Goal: Task Accomplishment & Management: Complete application form

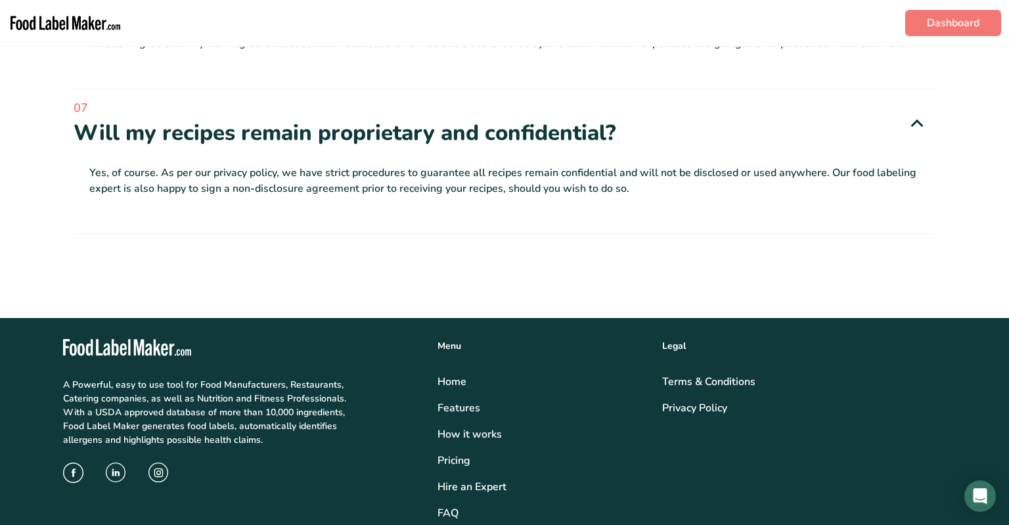
scroll to position [3682, 0]
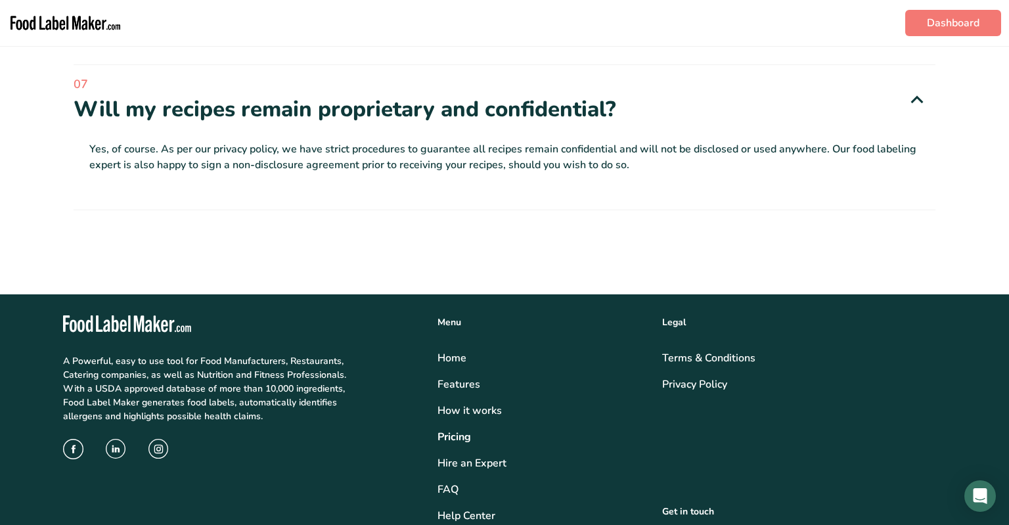
click at [458, 429] on link "Pricing" at bounding box center [541, 437] width 209 height 16
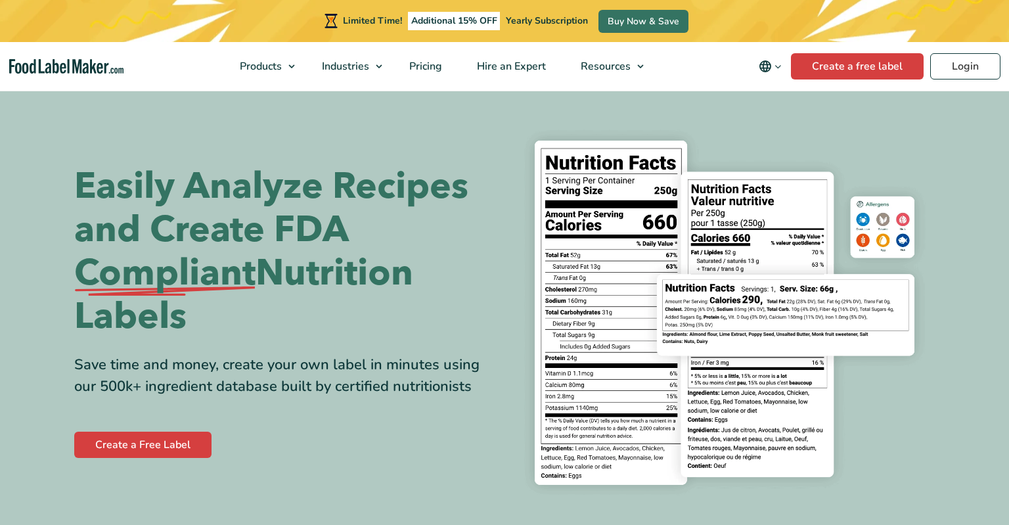
scroll to position [5780, 0]
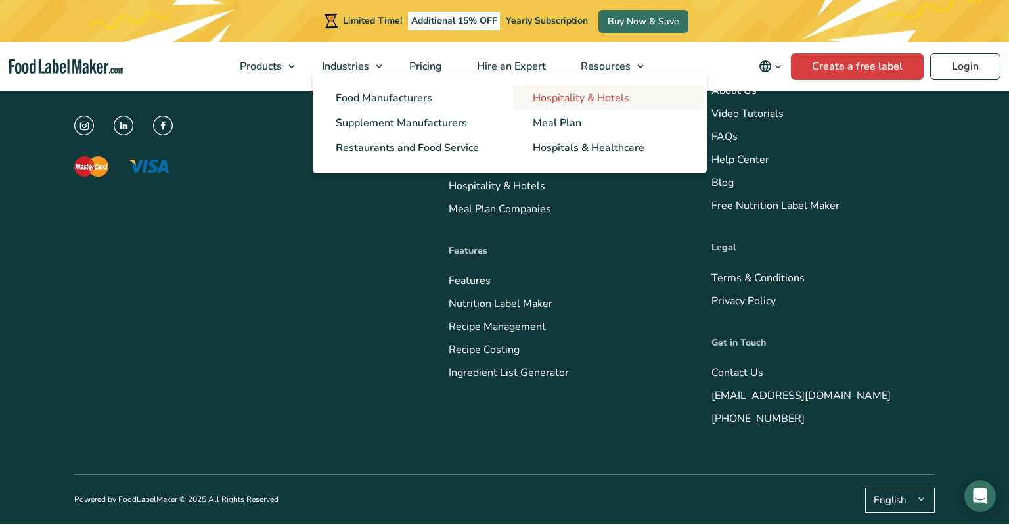
click at [567, 98] on span "Hospitality & Hotels" at bounding box center [581, 98] width 97 height 14
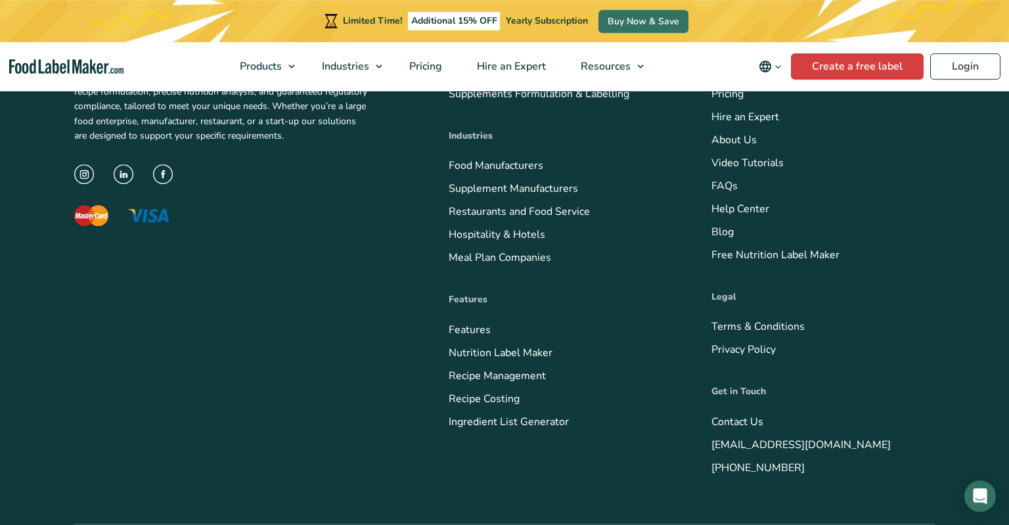
scroll to position [6232, 0]
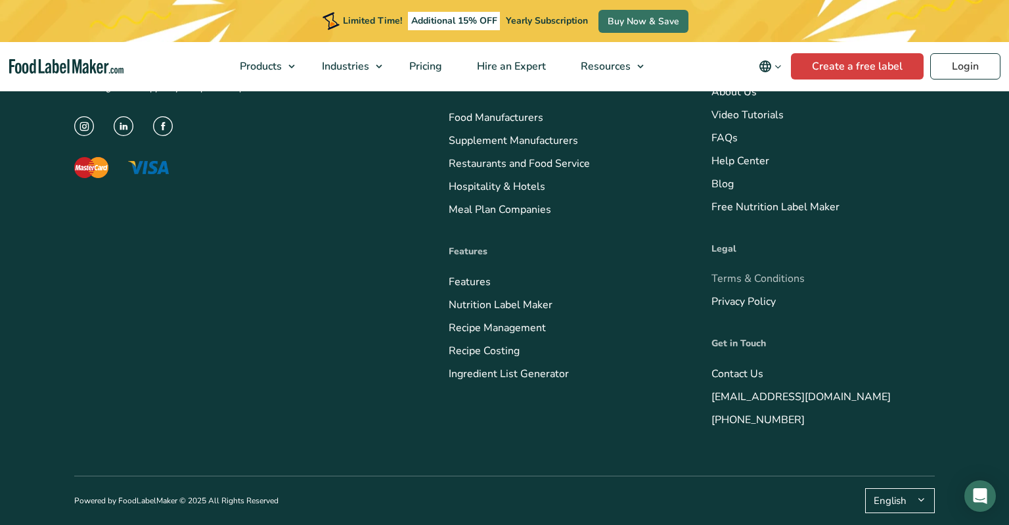
click at [774, 280] on link "Terms & Conditions" at bounding box center [757, 278] width 93 height 14
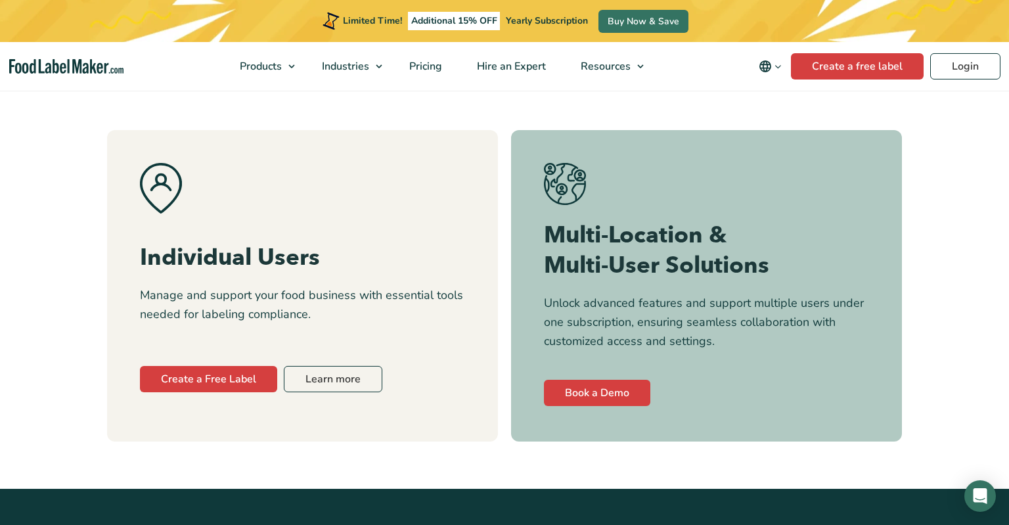
scroll to position [5677, 0]
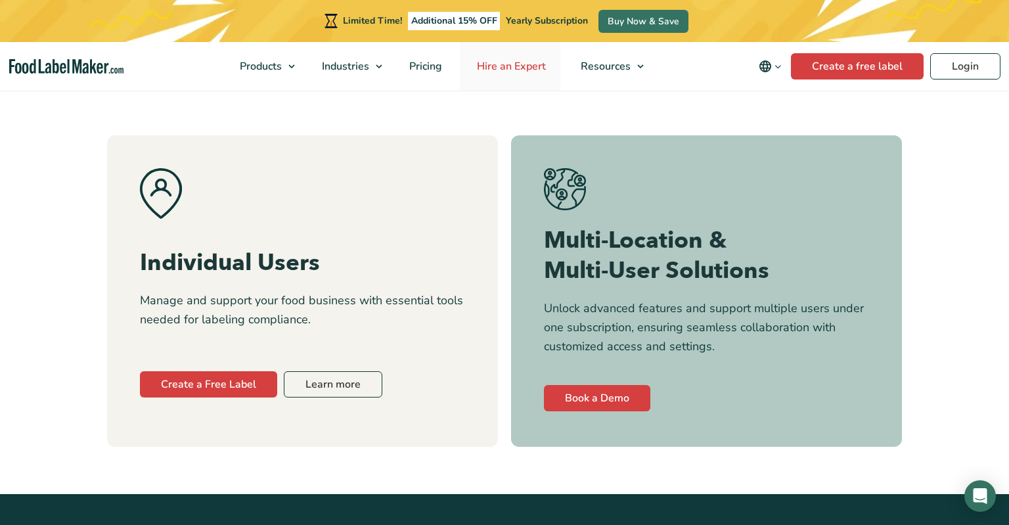
click at [510, 68] on span "Hire an Expert" at bounding box center [510, 66] width 74 height 14
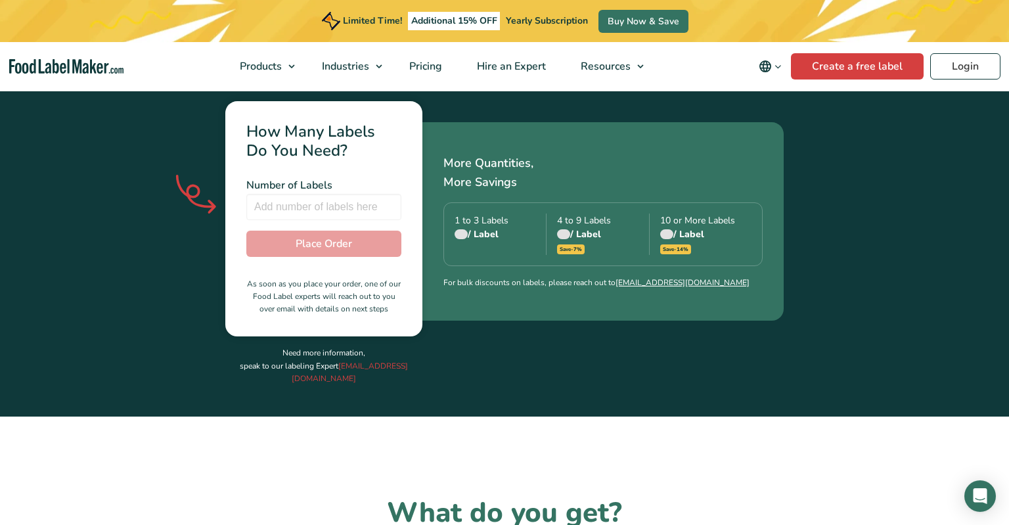
scroll to position [416, 0]
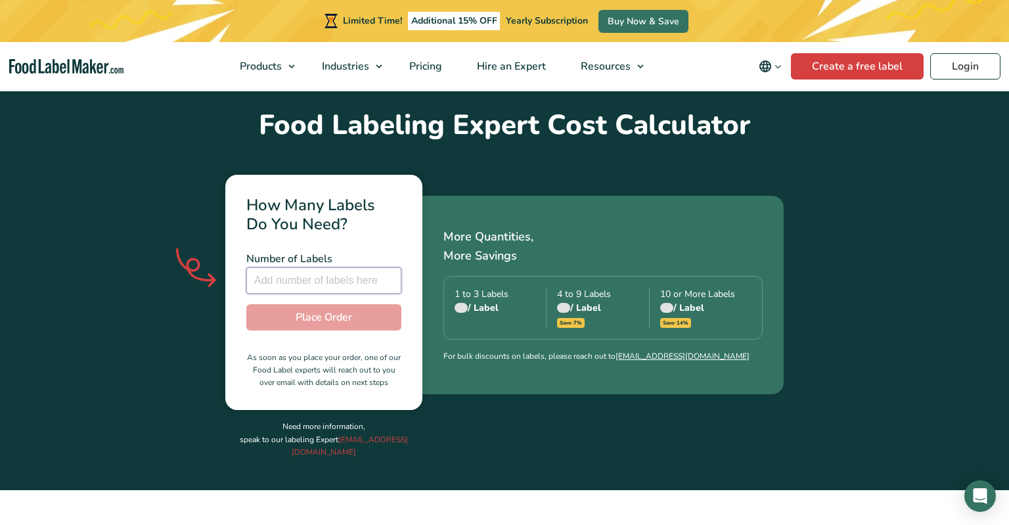
click at [293, 267] on input "number" at bounding box center [323, 280] width 155 height 26
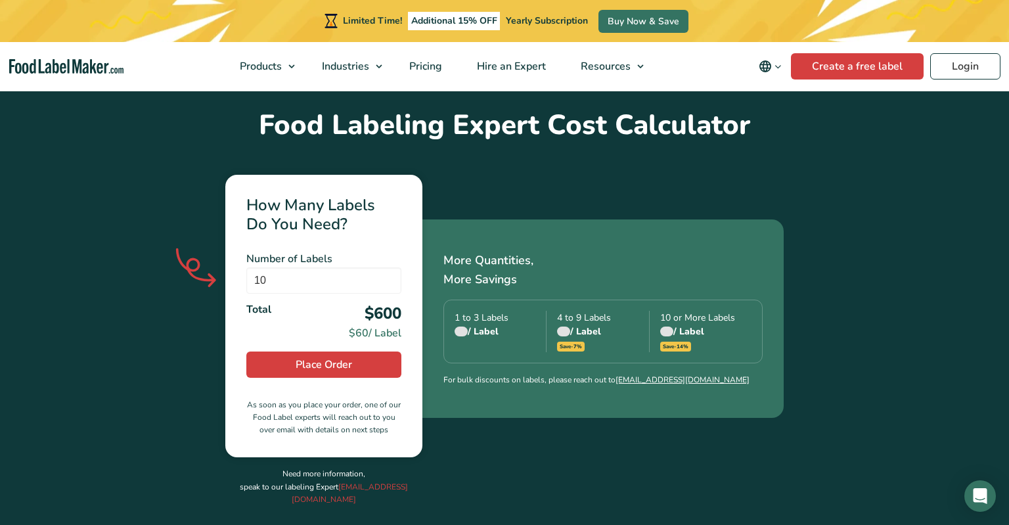
click at [562, 326] on div at bounding box center [563, 331] width 13 height 10
click at [668, 326] on div at bounding box center [666, 331] width 13 height 10
click at [288, 267] on input "10" at bounding box center [323, 280] width 155 height 26
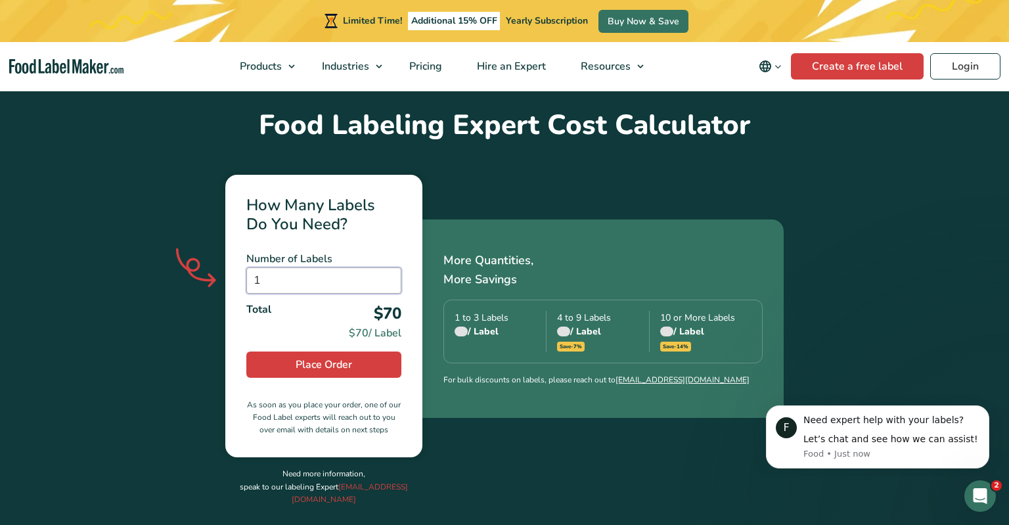
scroll to position [0, 0]
type input "1"
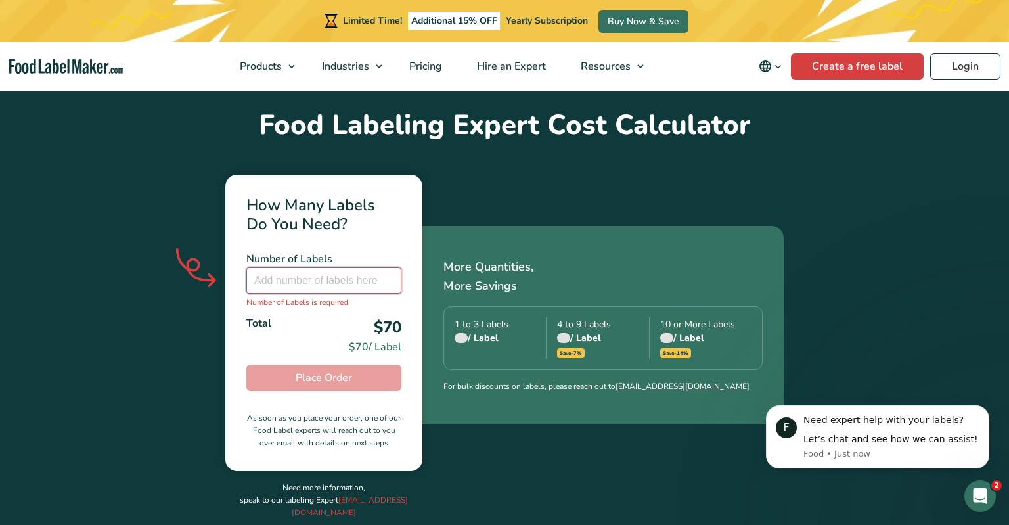
type input "2"
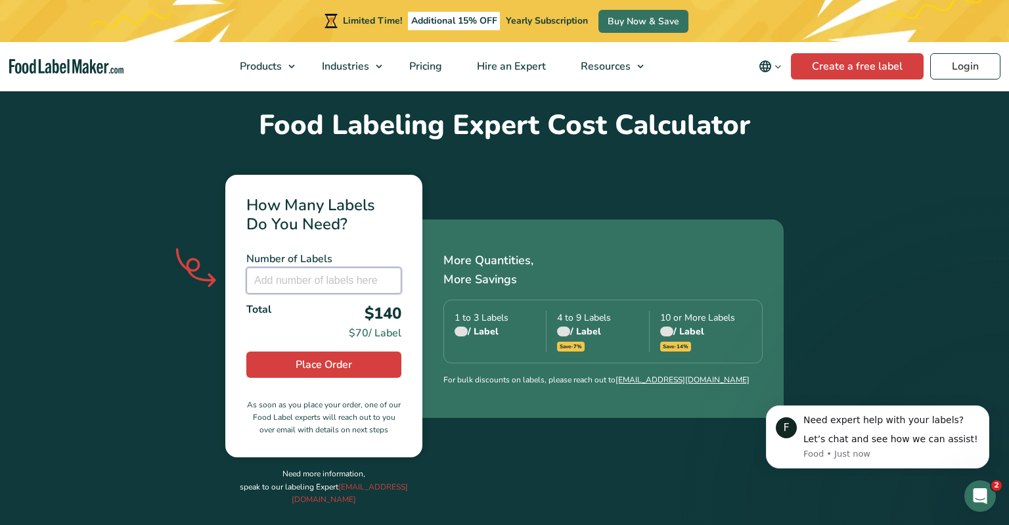
type input "5"
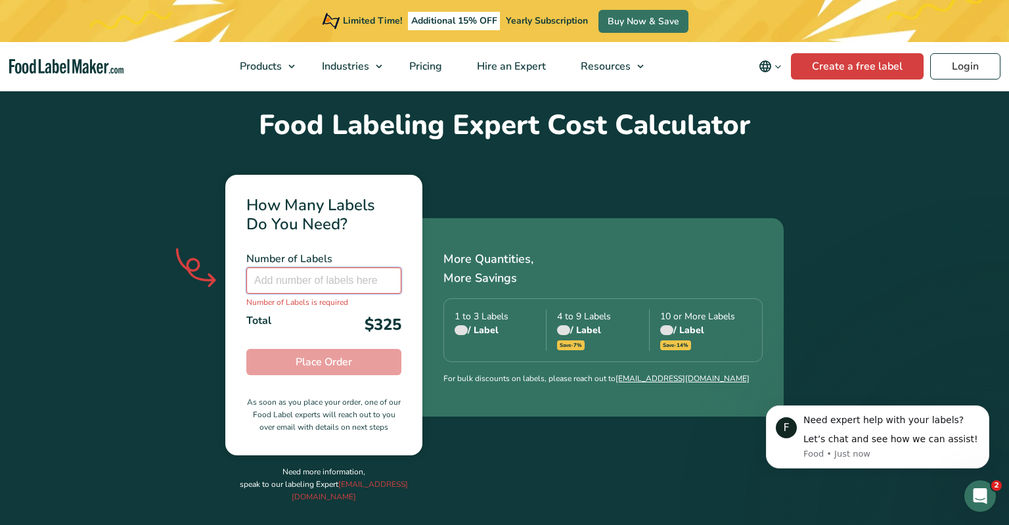
type input "6"
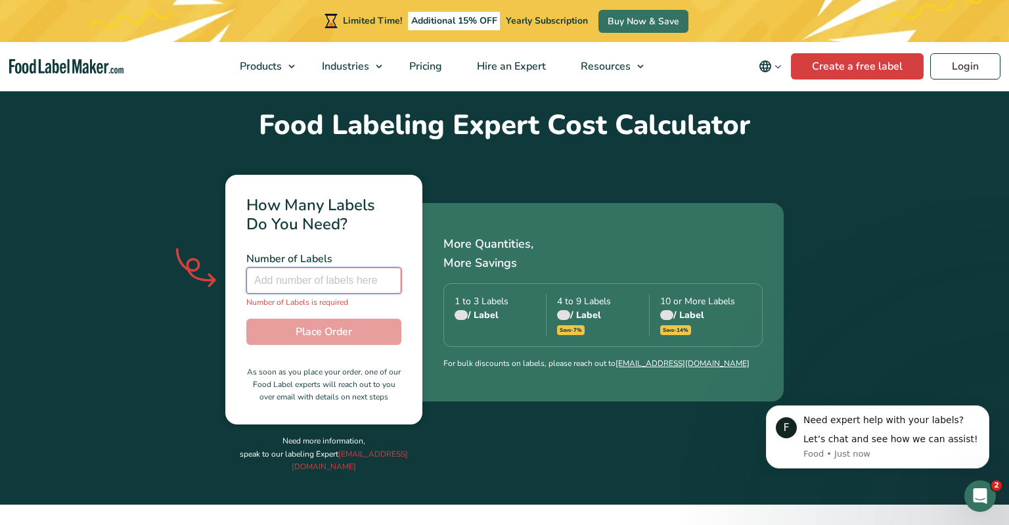
type input "8"
type input "9"
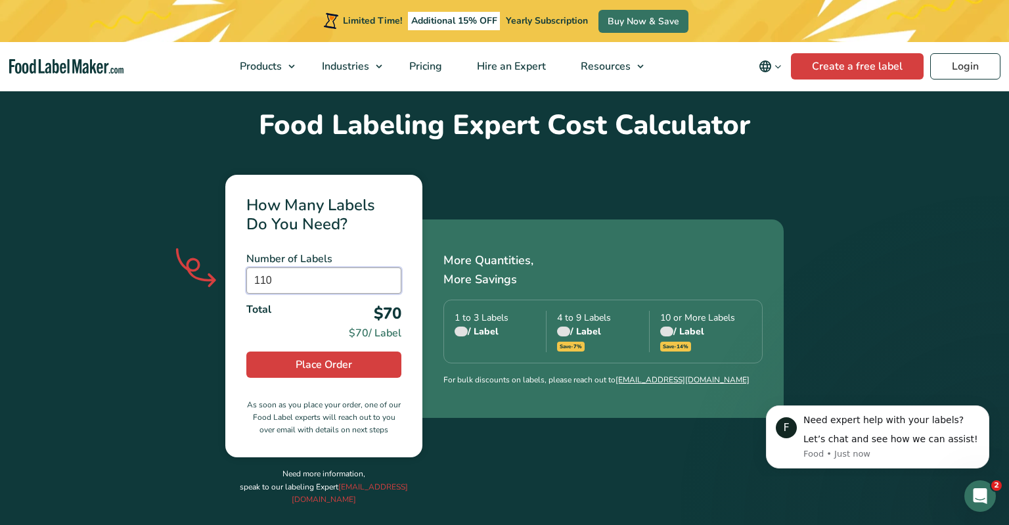
type input "1100"
drag, startPoint x: 248, startPoint y: 254, endPoint x: 302, endPoint y: 259, distance: 54.2
click at [233, 253] on div "How Many Labels Do You Need? Number of Labels 1100 Number of Labels is required…" at bounding box center [323, 316] width 197 height 282
drag, startPoint x: 309, startPoint y: 261, endPoint x: 225, endPoint y: 257, distance: 84.9
click at [246, 267] on input "1100" at bounding box center [323, 280] width 155 height 26
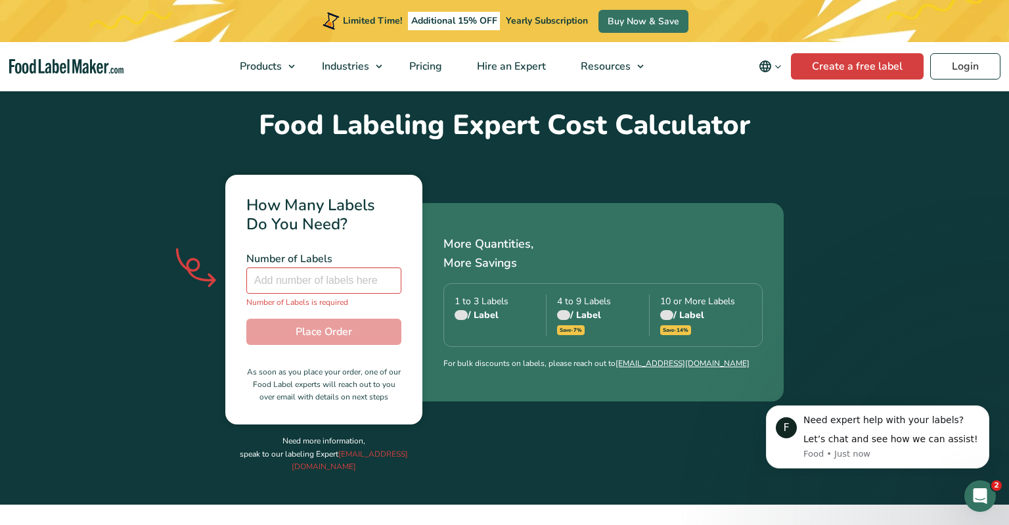
click at [858, 303] on div "How Many Labels Do You Need? Number of Labels Number of Labels is required Tota…" at bounding box center [504, 323] width 860 height 361
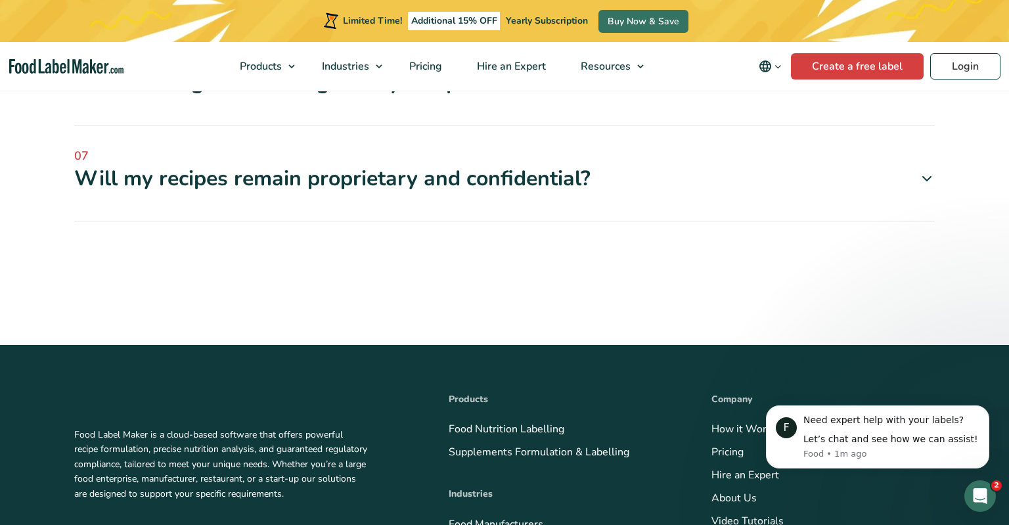
scroll to position [4092, 0]
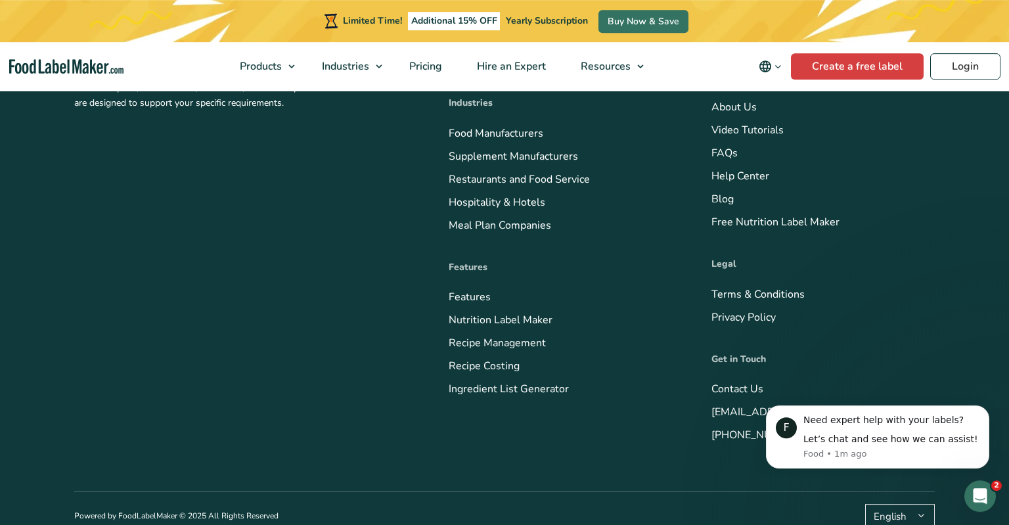
scroll to position [4439, 0]
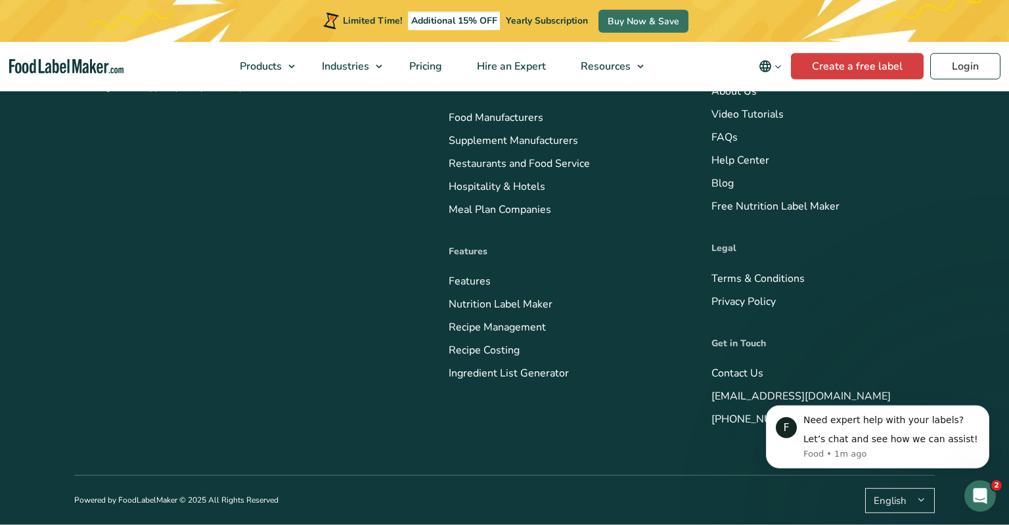
scroll to position [4509, 0]
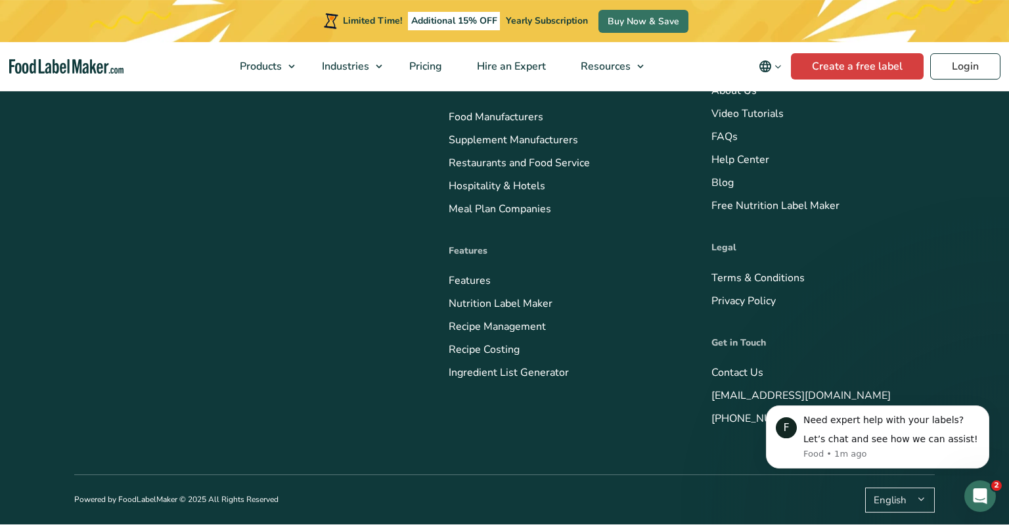
scroll to position [4786, 0]
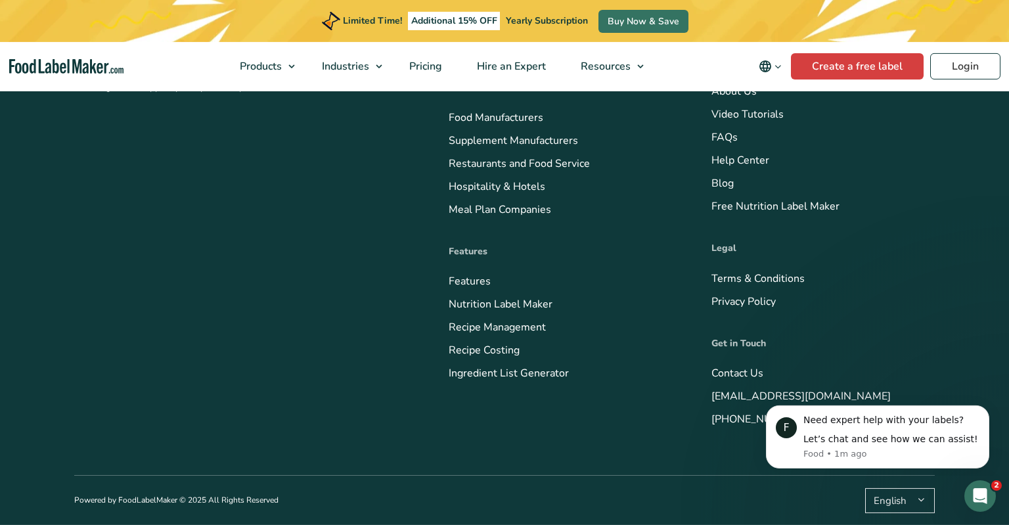
scroll to position [4855, 0]
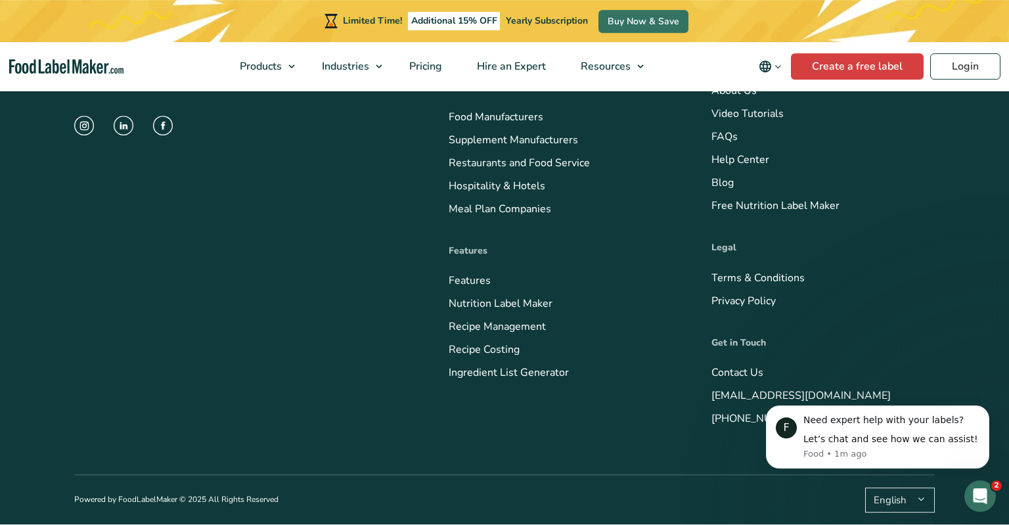
scroll to position [5133, 0]
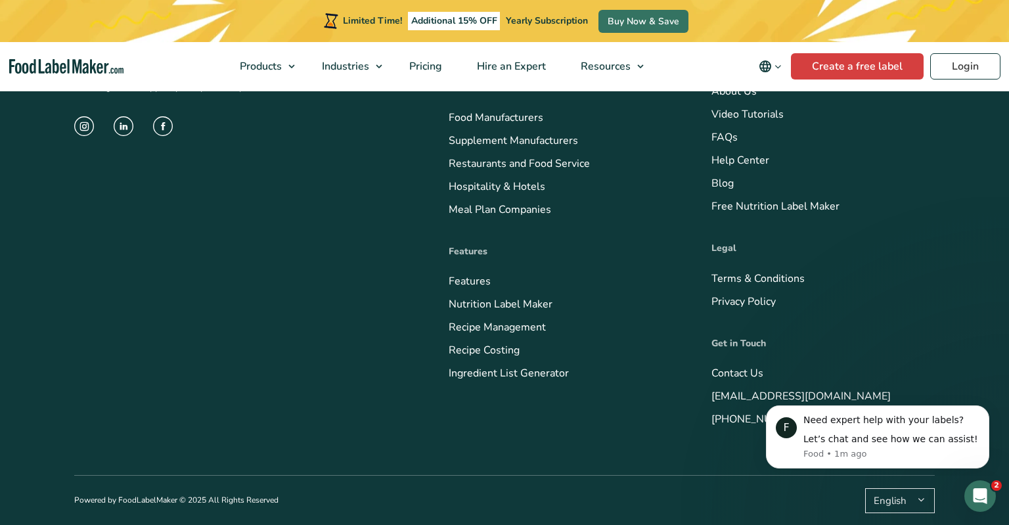
scroll to position [5202, 0]
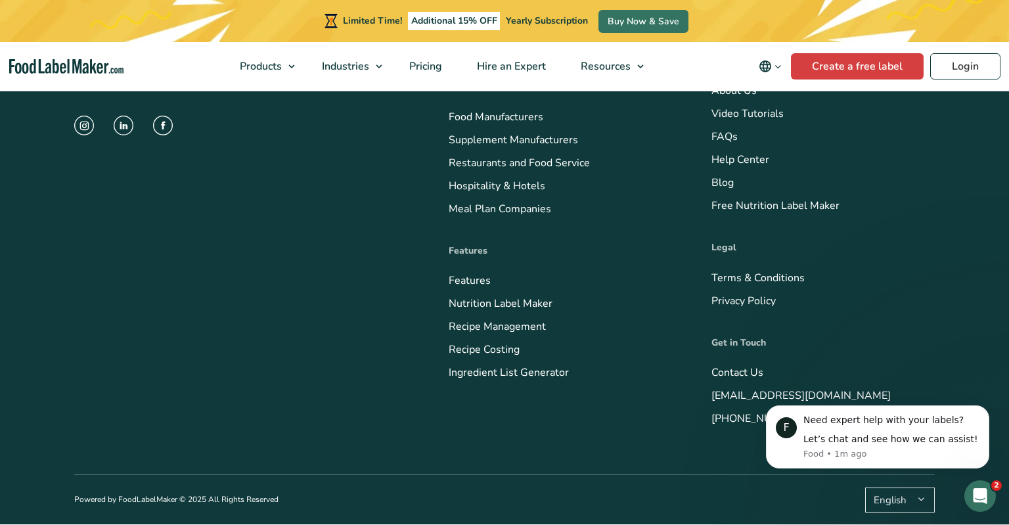
scroll to position [5341, 0]
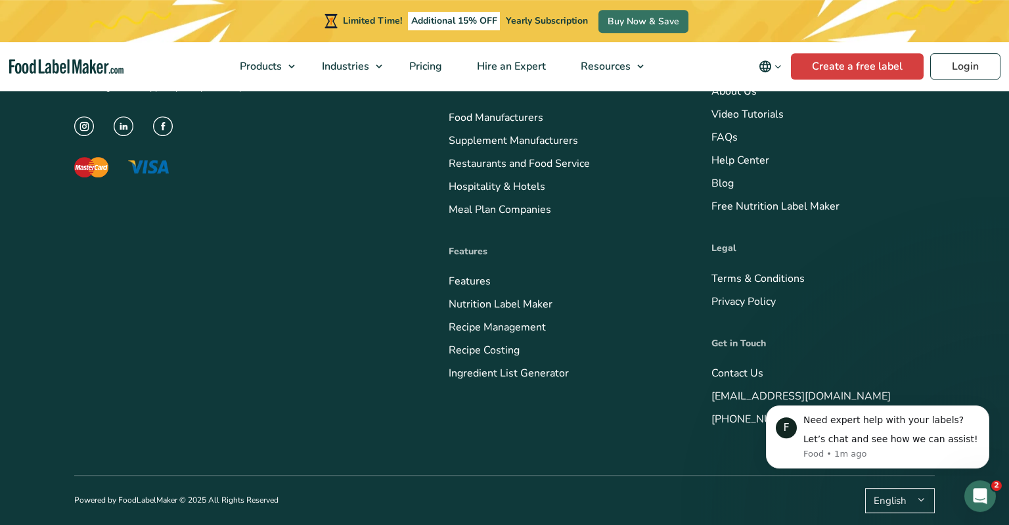
scroll to position [5202, 0]
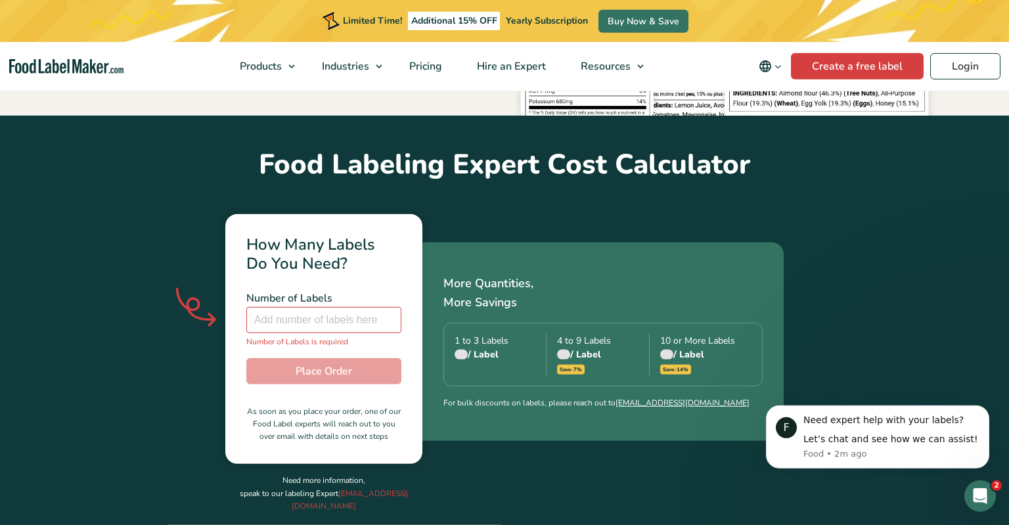
scroll to position [0, 0]
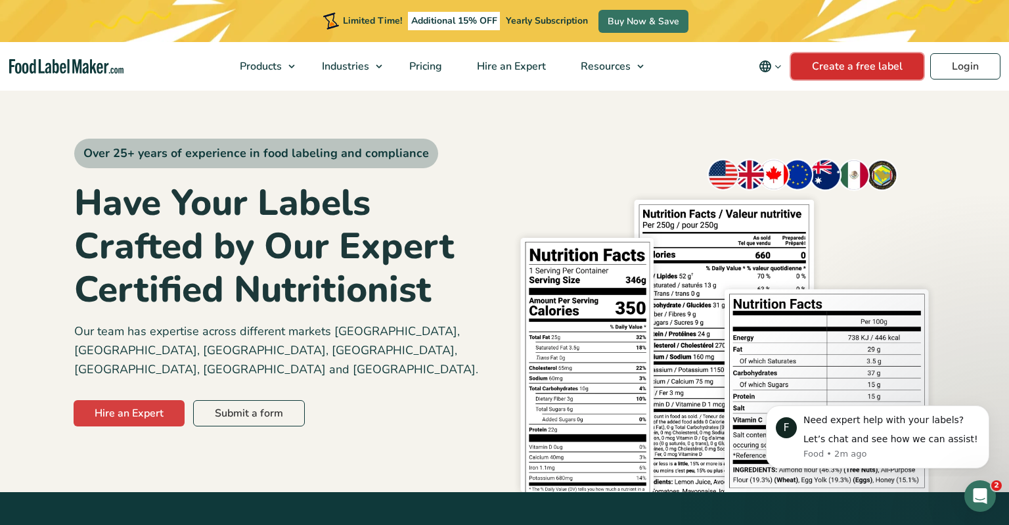
click at [868, 68] on link "Create a free label" at bounding box center [857, 66] width 133 height 26
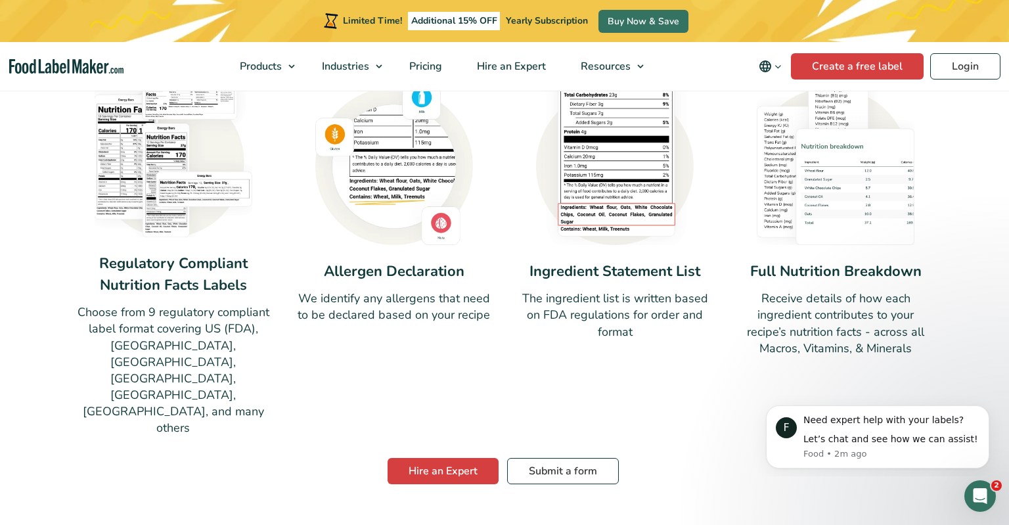
scroll to position [1109, 0]
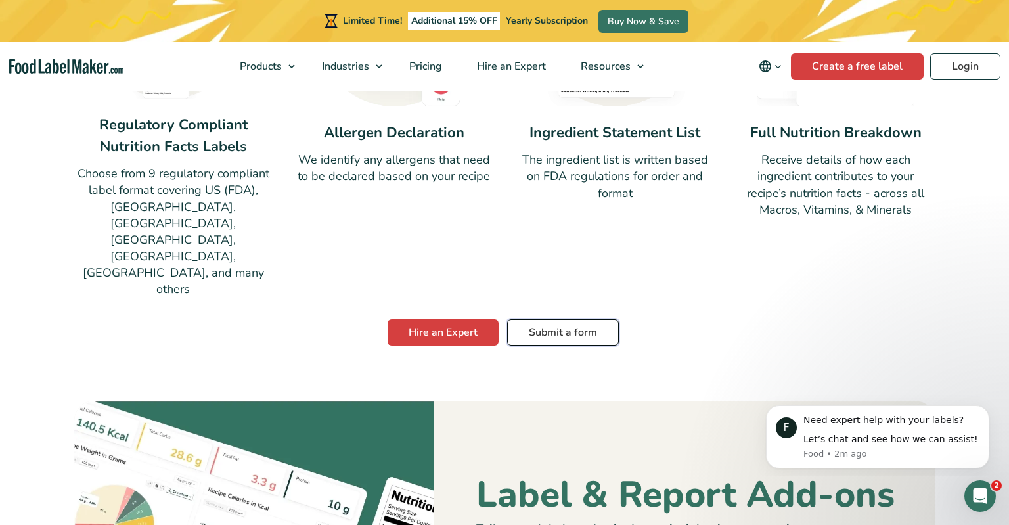
click at [550, 319] on link "Submit a form" at bounding box center [563, 332] width 112 height 26
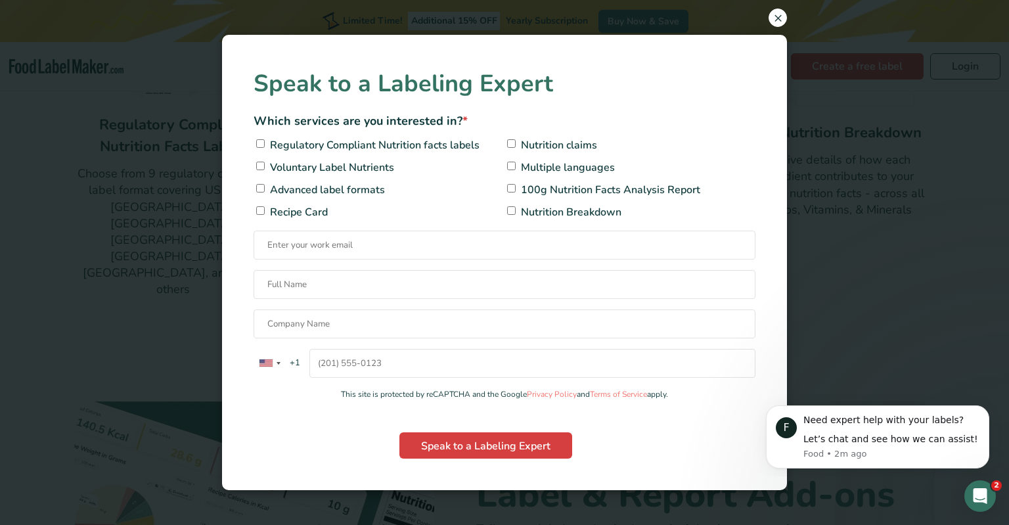
click at [774, 14] on span "×" at bounding box center [778, 18] width 18 height 18
